Goal: Transaction & Acquisition: Book appointment/travel/reservation

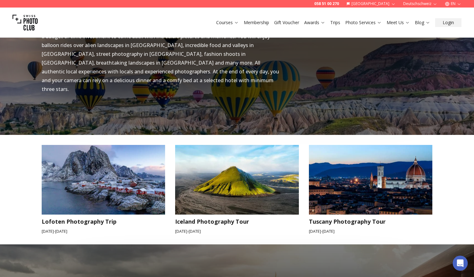
scroll to position [470, 0]
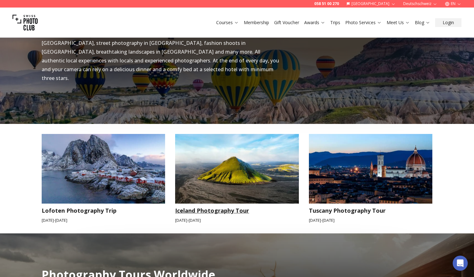
click at [259, 171] on img at bounding box center [237, 169] width 124 height 70
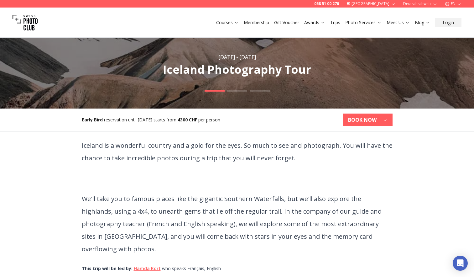
scroll to position [94, 0]
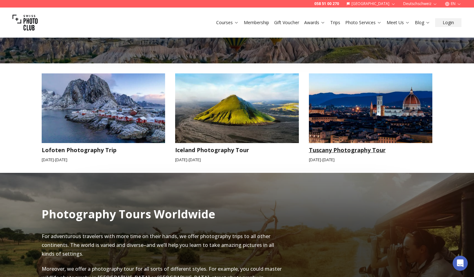
scroll to position [533, 0]
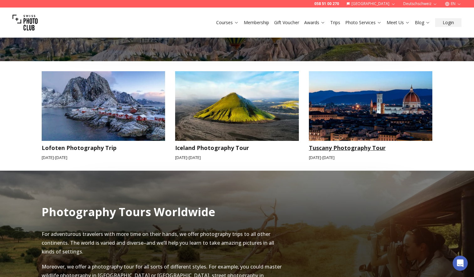
click at [362, 110] on img at bounding box center [371, 106] width 124 height 70
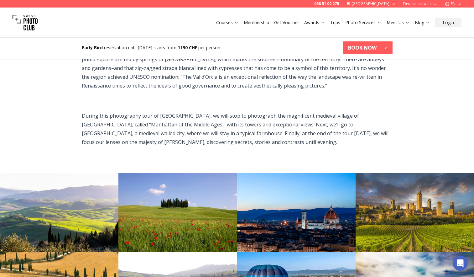
scroll to position [345, 0]
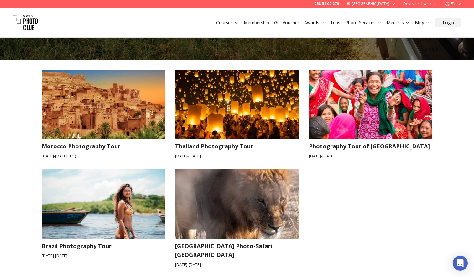
scroll to position [847, 0]
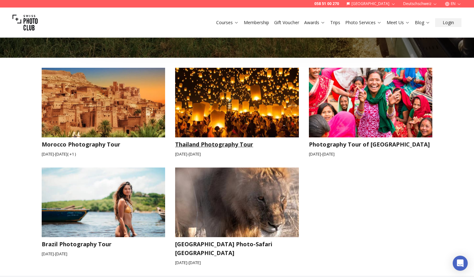
click at [268, 101] on img at bounding box center [237, 103] width 124 height 70
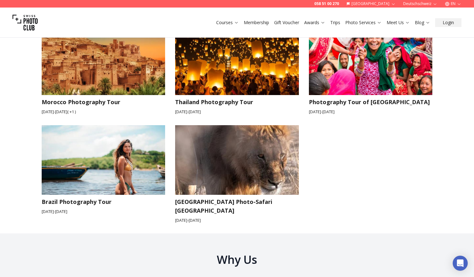
scroll to position [878, 0]
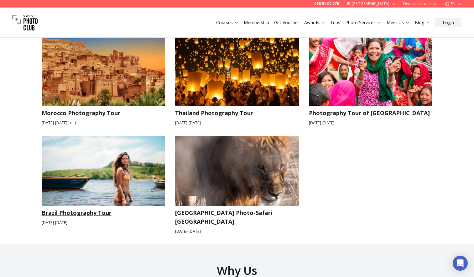
click at [130, 179] on img at bounding box center [104, 171] width 124 height 70
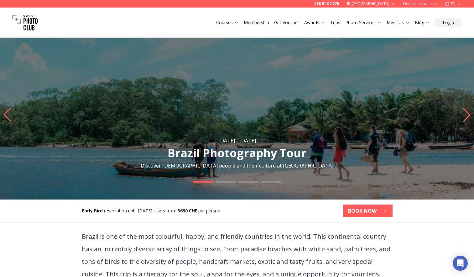
scroll to position [188, 0]
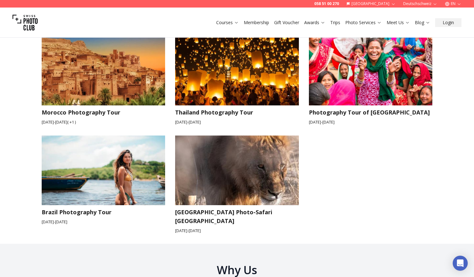
scroll to position [878, 0]
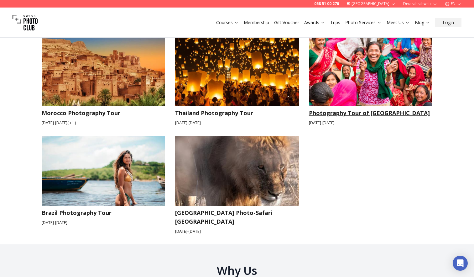
click at [348, 109] on h3 "Photography Tour of [GEOGRAPHIC_DATA]" at bounding box center [371, 113] width 124 height 9
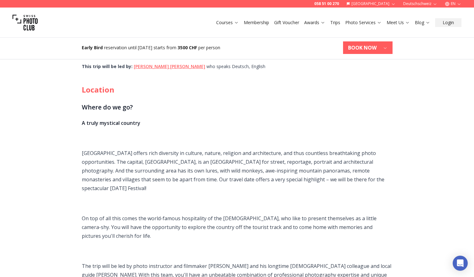
scroll to position [251, 0]
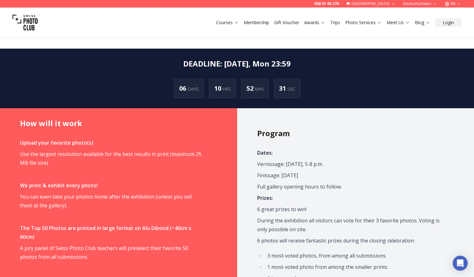
scroll to position [282, 0]
